Goal: Task Accomplishment & Management: Complete application form

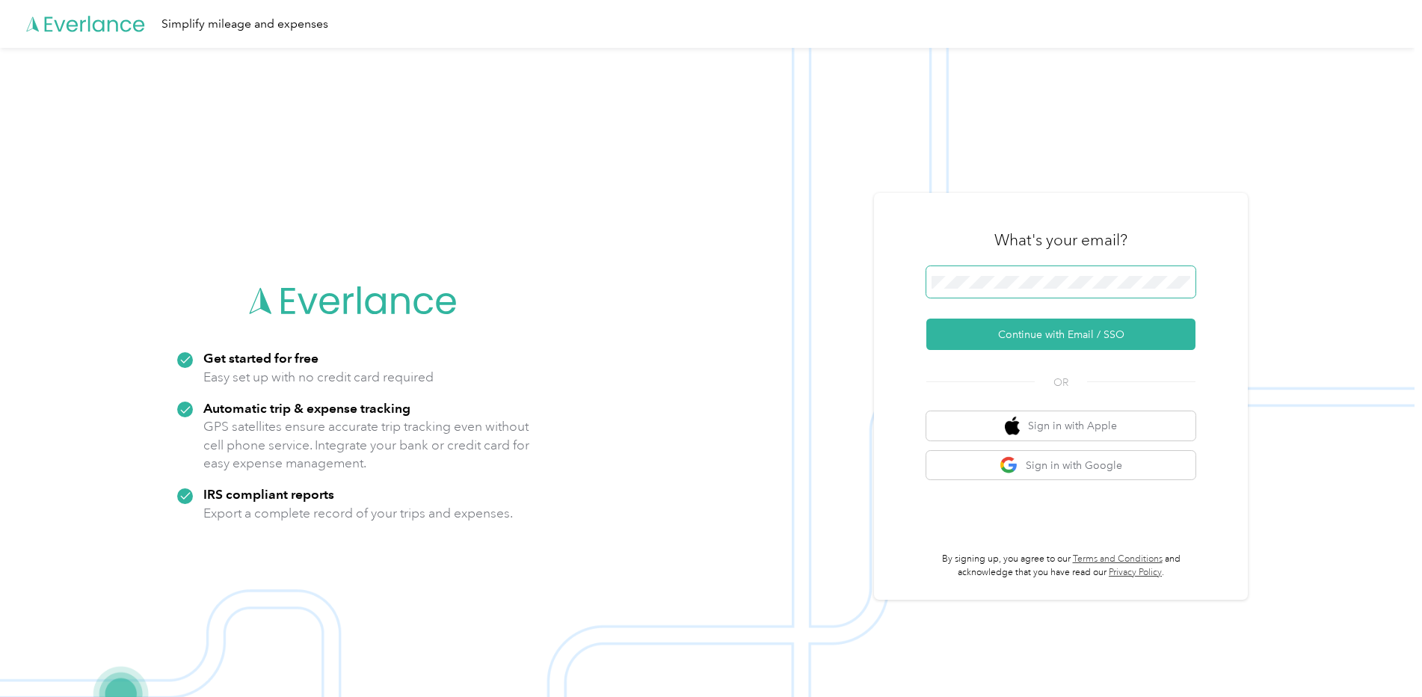
click at [1060, 290] on span at bounding box center [1060, 281] width 269 height 31
click at [1042, 334] on button "Continue with Email / SSO" at bounding box center [1060, 334] width 269 height 31
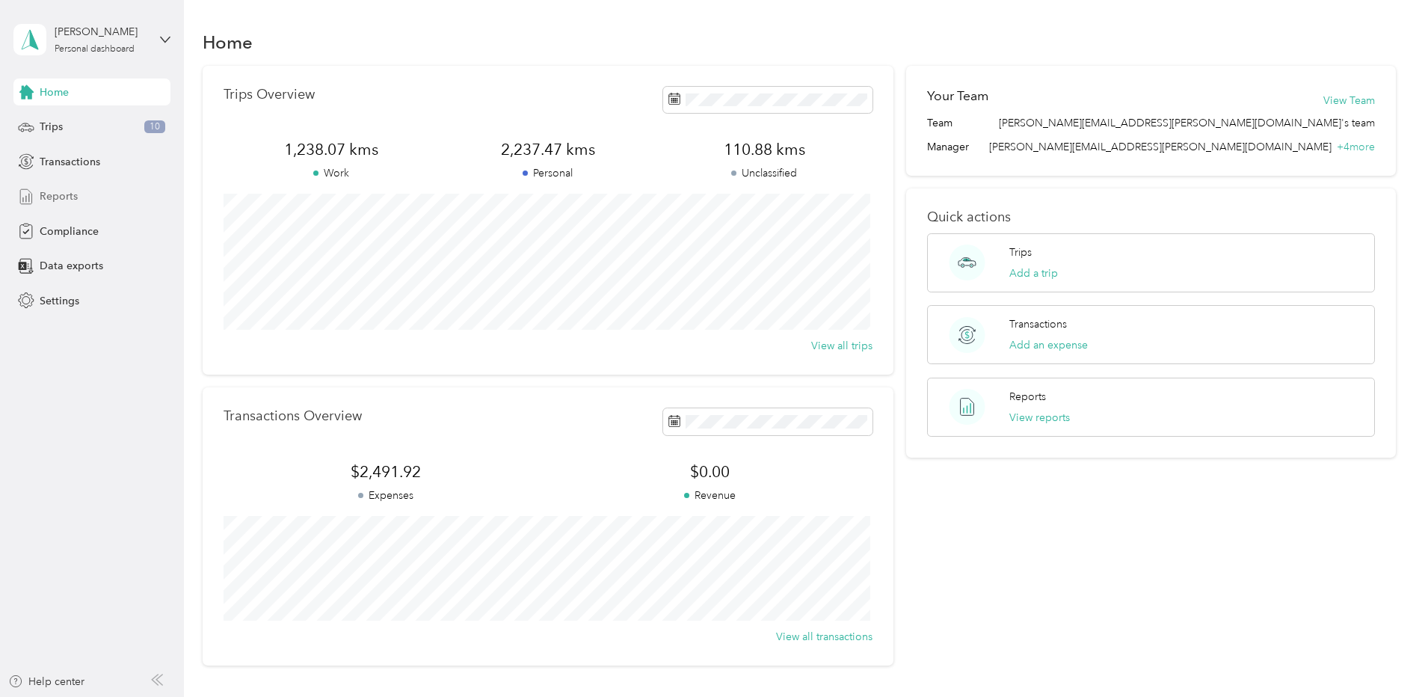
click at [68, 200] on span "Reports" at bounding box center [59, 196] width 38 height 16
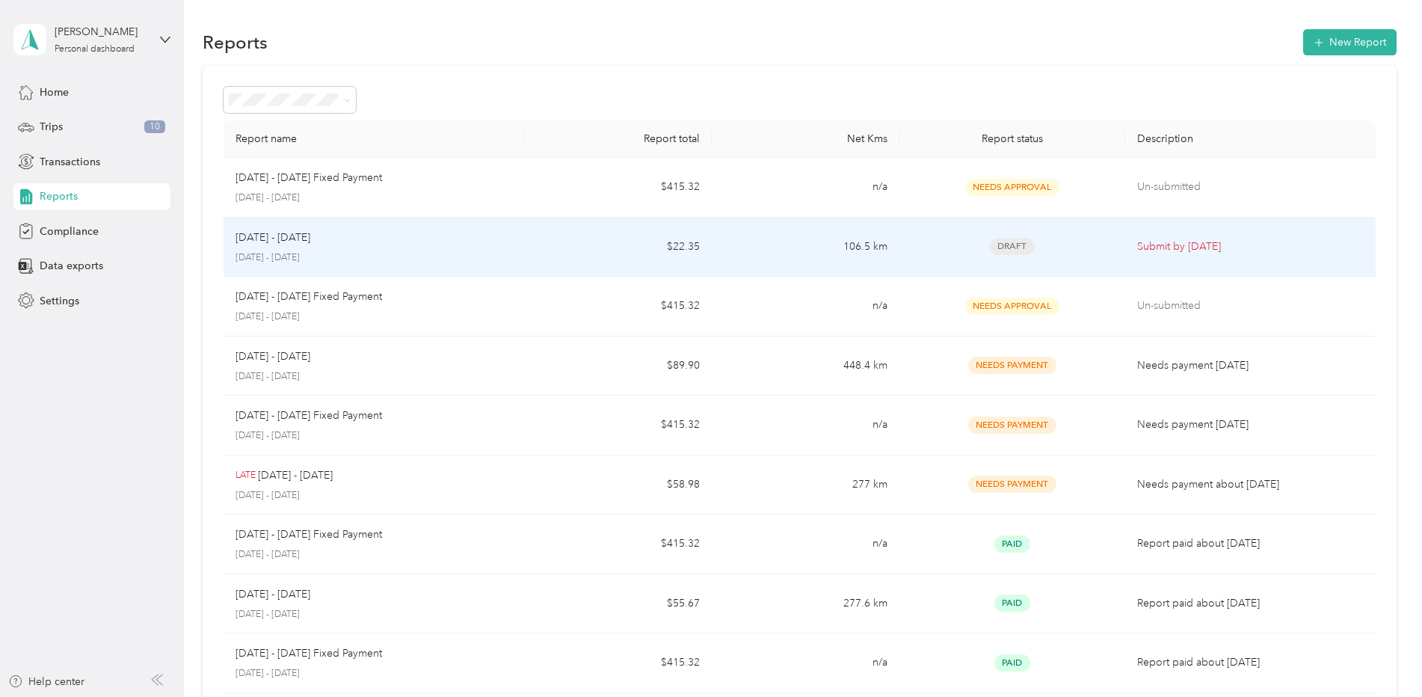
click at [417, 226] on td "[DATE] - [DATE] [DATE] - [DATE]" at bounding box center [374, 248] width 301 height 60
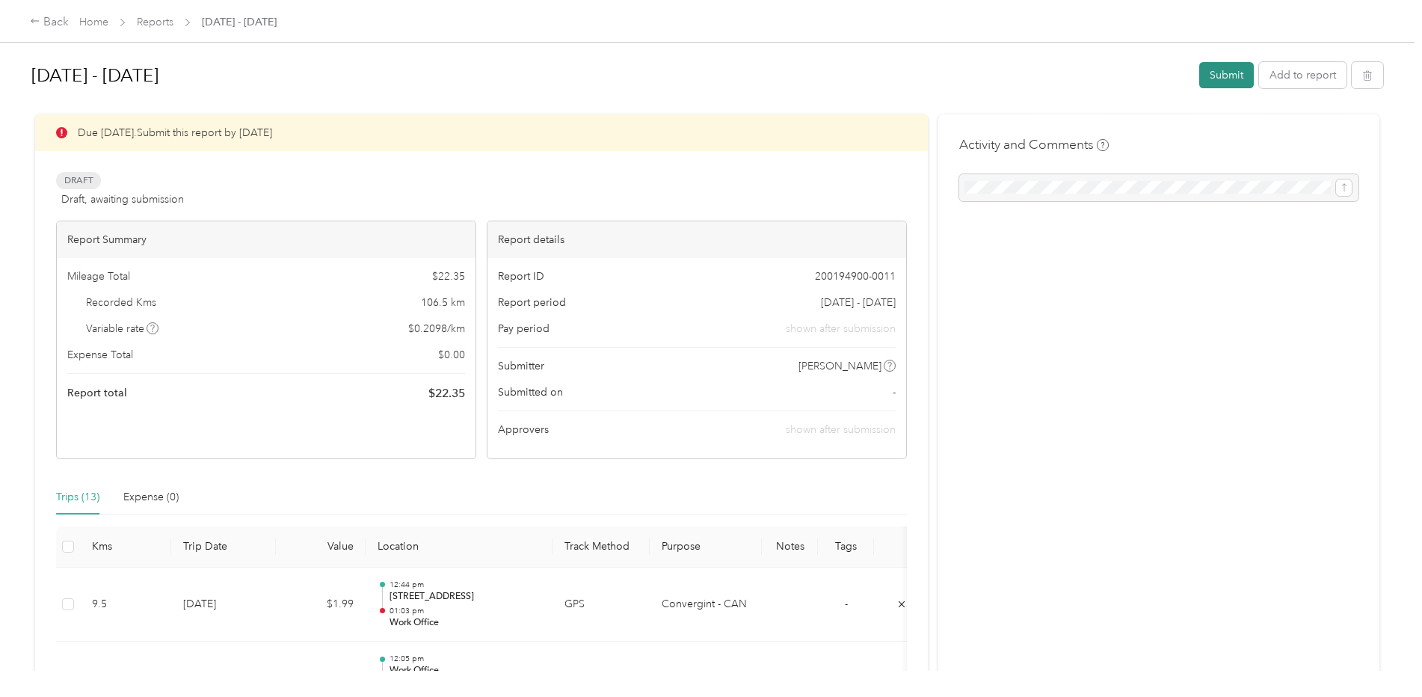
click at [1236, 67] on button "Submit" at bounding box center [1226, 75] width 55 height 26
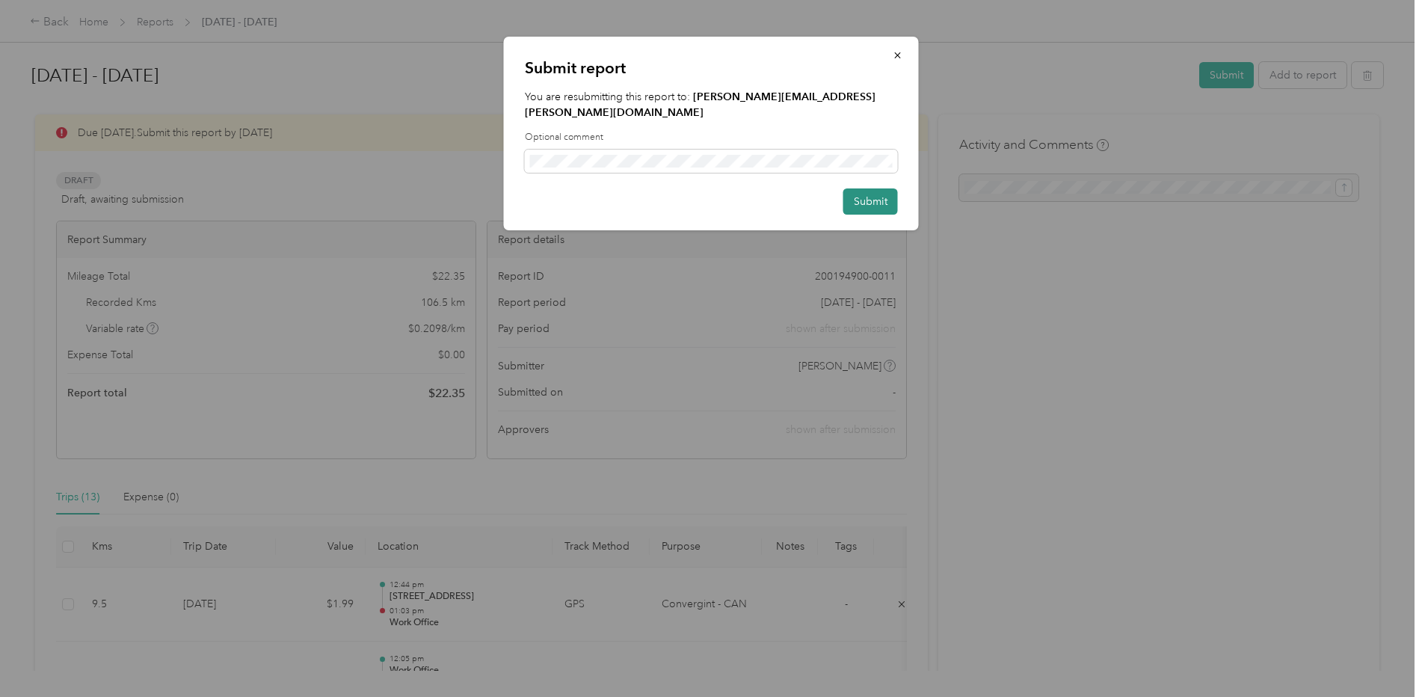
click at [875, 188] on button "Submit" at bounding box center [870, 201] width 55 height 26
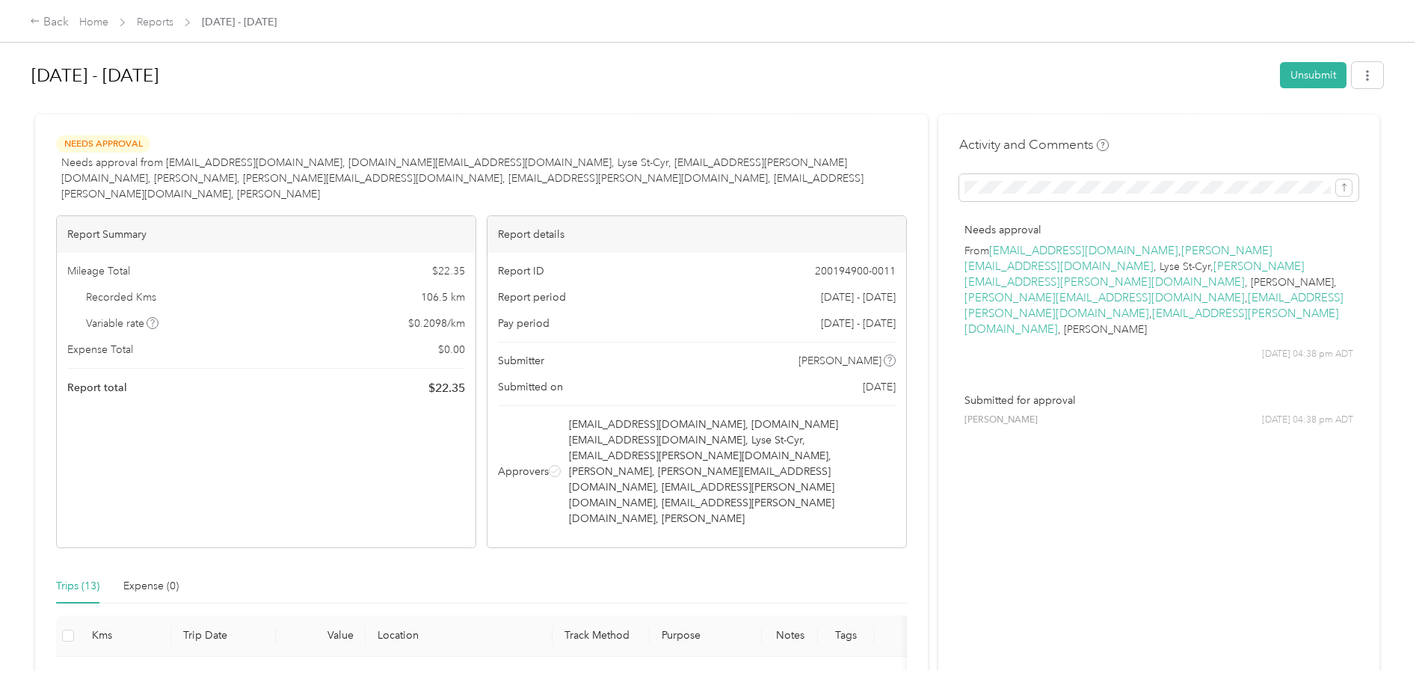
click at [29, 20] on div "Back Home Reports [DATE] - [DATE]" at bounding box center [711, 21] width 1422 height 42
click at [34, 23] on icon at bounding box center [35, 21] width 10 height 10
